Goal: Transaction & Acquisition: Purchase product/service

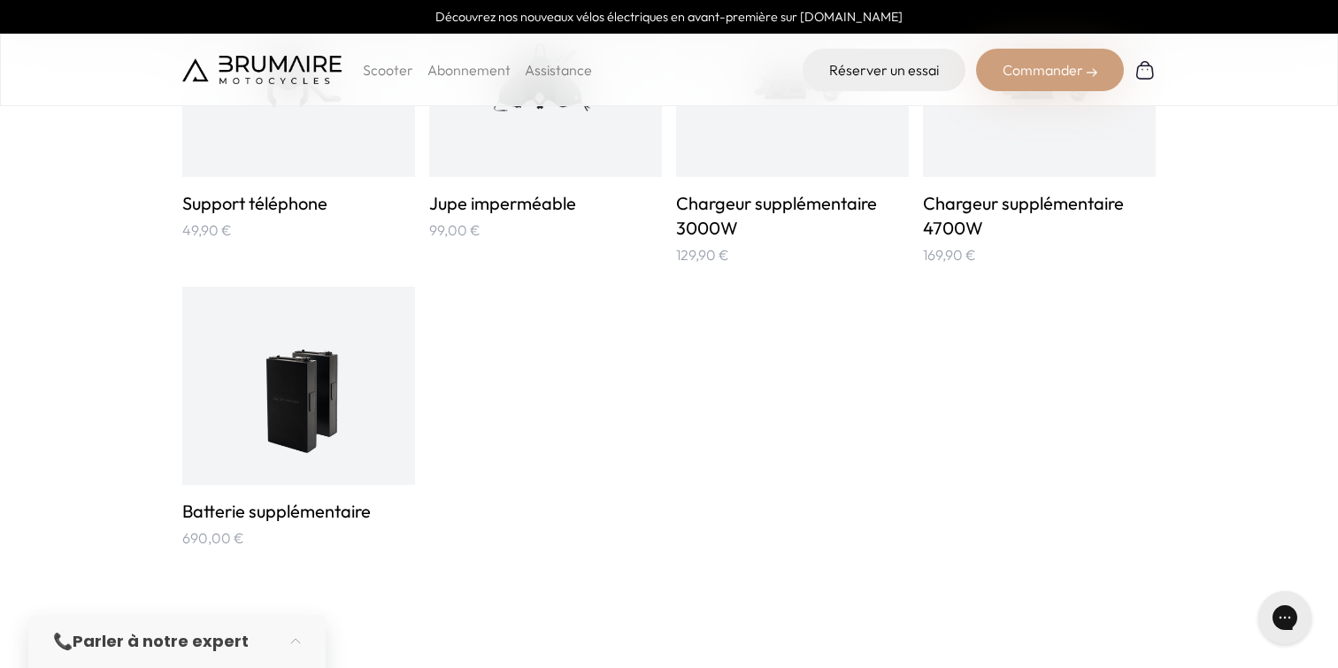
scroll to position [1230, 0]
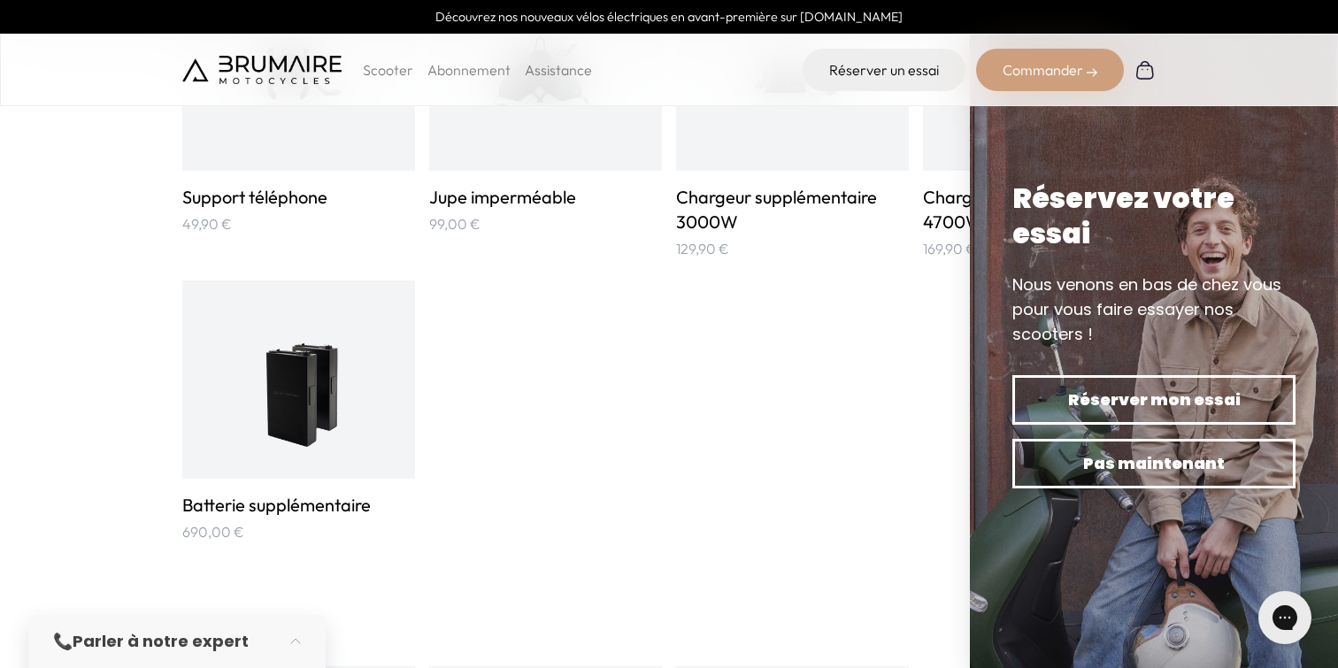
click at [265, 404] on img at bounding box center [299, 380] width 117 height 156
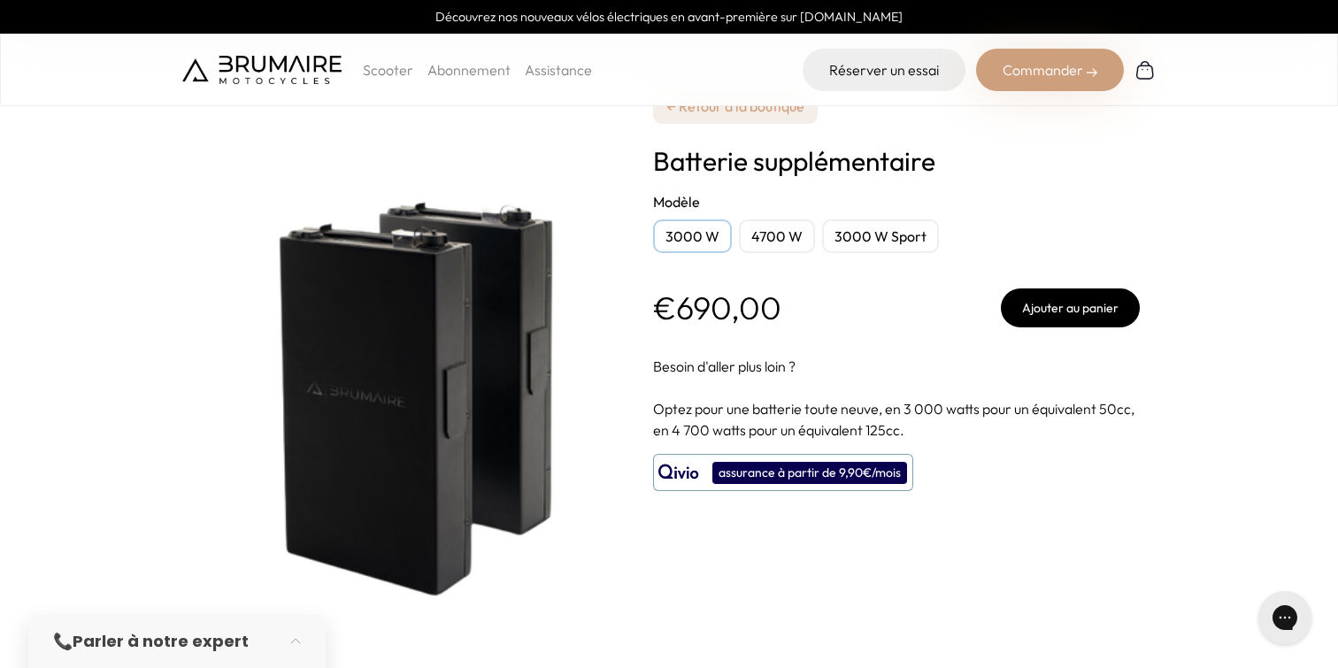
click at [869, 242] on div "3000 W Sport" at bounding box center [880, 236] width 117 height 34
click at [690, 229] on div "3000 W" at bounding box center [692, 236] width 79 height 34
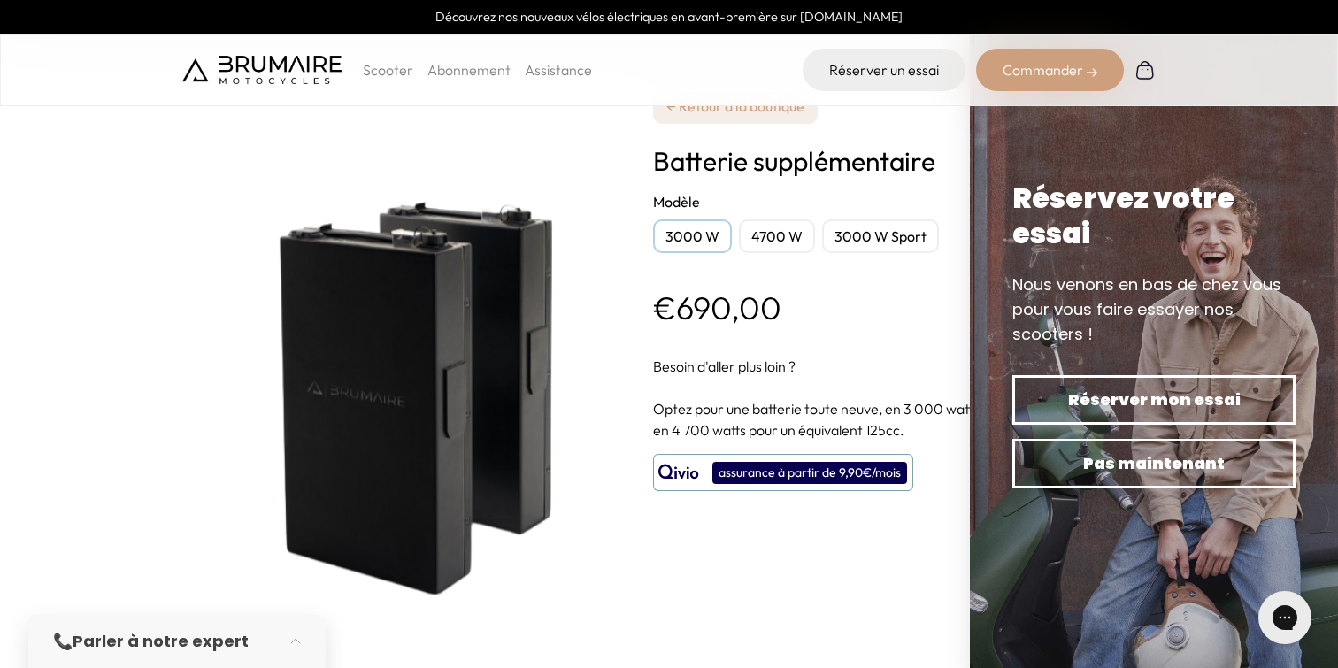
click at [819, 600] on div "**********" at bounding box center [896, 340] width 487 height 680
click at [681, 227] on div "3000 W" at bounding box center [692, 236] width 79 height 34
click at [815, 318] on div "€690,00 Ajouter au panier" at bounding box center [896, 307] width 487 height 39
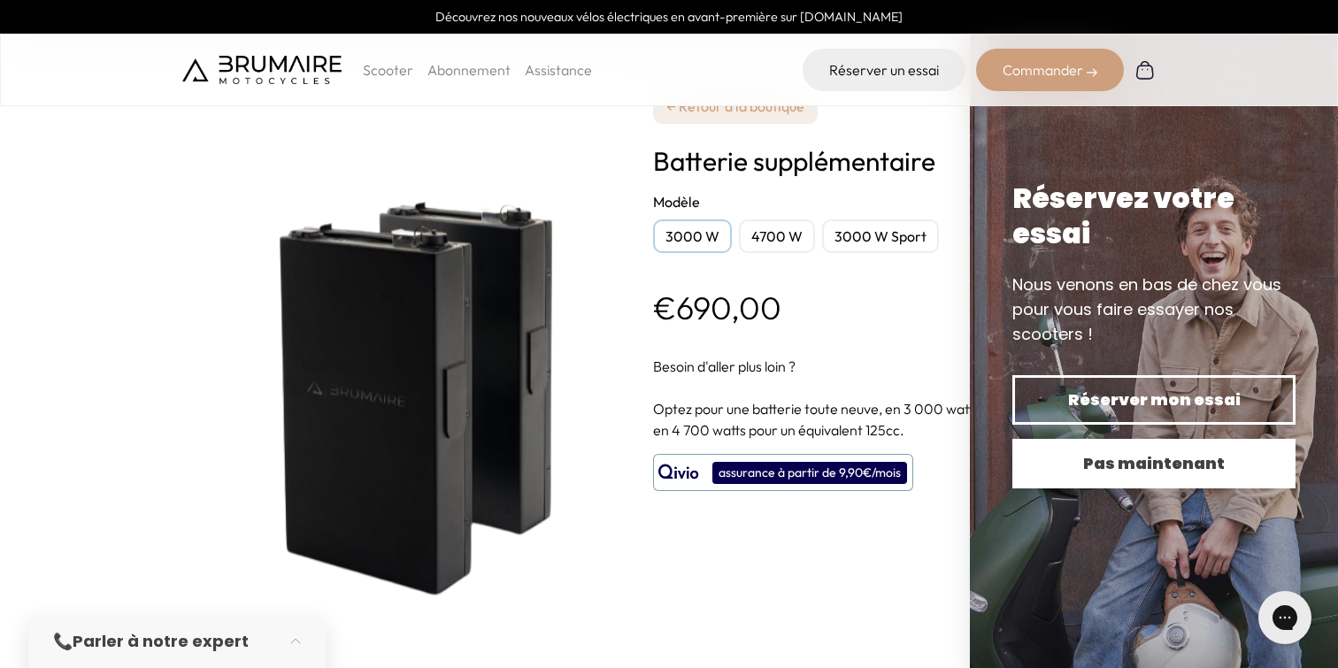
click at [1075, 458] on span "Pas maintenant" at bounding box center [1153, 463] width 221 height 25
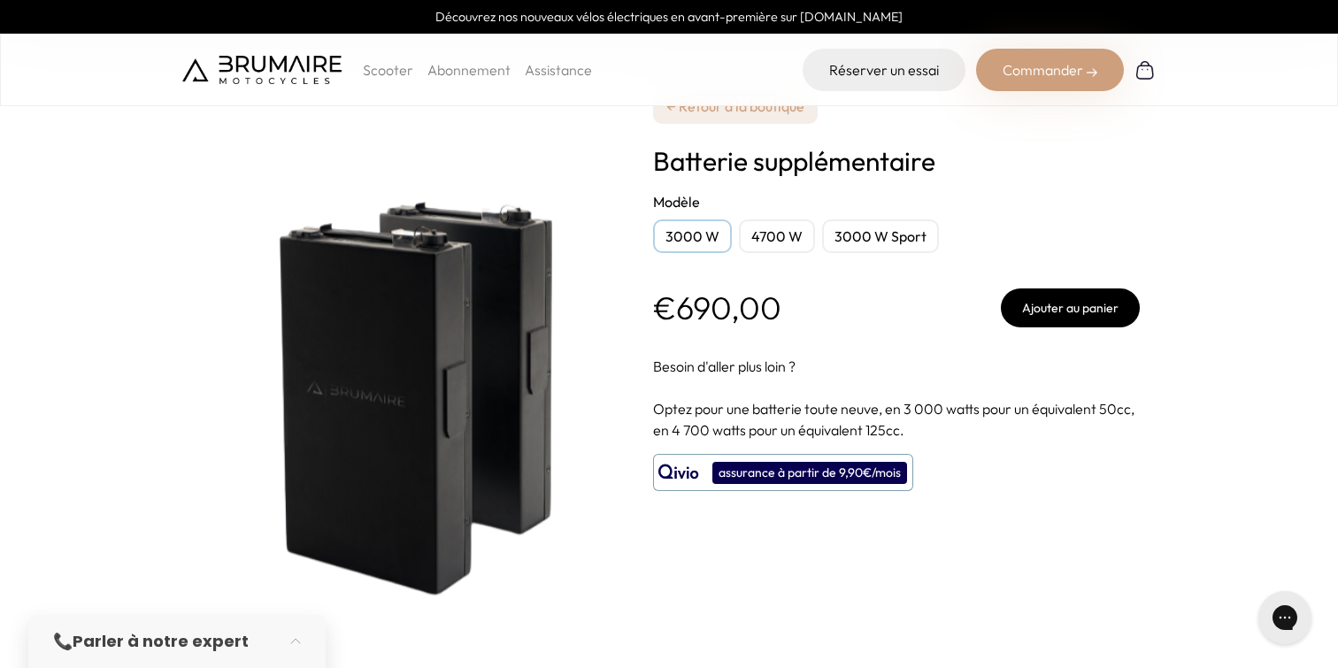
click at [1061, 302] on button "Ajouter au panier" at bounding box center [1070, 307] width 139 height 39
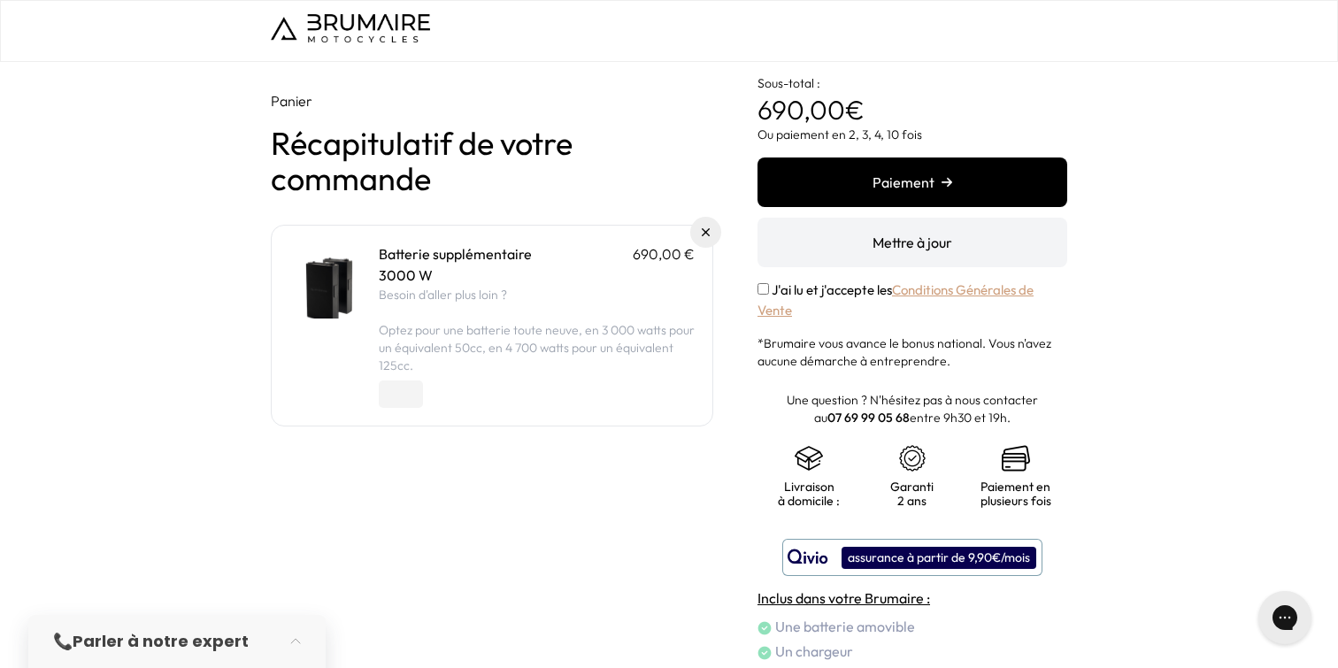
click at [756, 281] on div "Panier Récapitulatif de votre commande Batterie supplémentaire 690,00 € 3000 W …" at bounding box center [669, 399] width 796 height 674
click at [879, 171] on button "Paiement" at bounding box center [913, 183] width 310 height 50
